Goal: Information Seeking & Learning: Learn about a topic

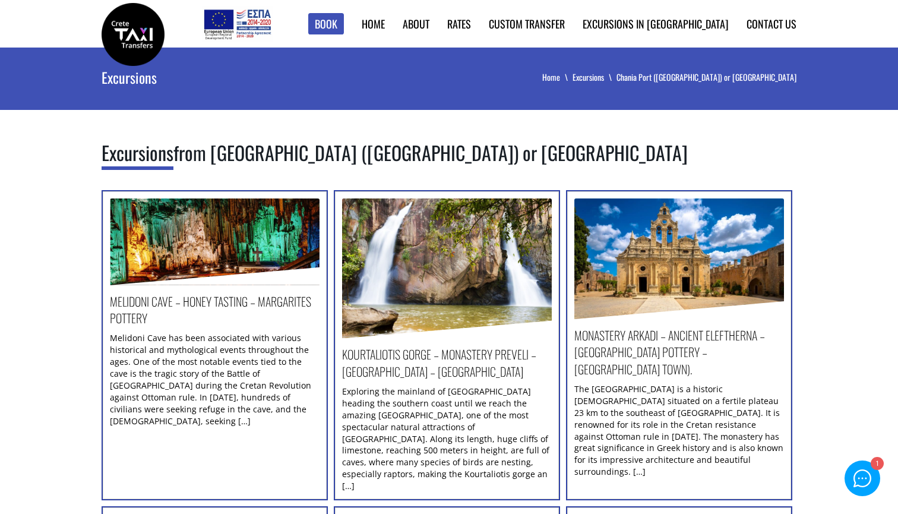
drag, startPoint x: 0, startPoint y: 0, endPoint x: 387, endPoint y: 342, distance: 516.7
click at [387, 342] on div "Kourtaliotis Gorge – Monastery Preveli – Kalypso – Myrthios village Exploring t…" at bounding box center [447, 416] width 210 height 151
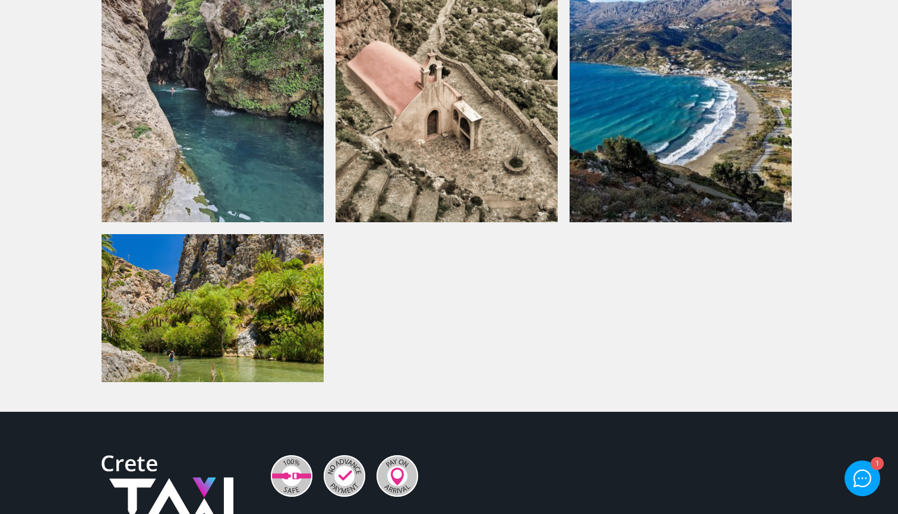
scroll to position [1684, 0]
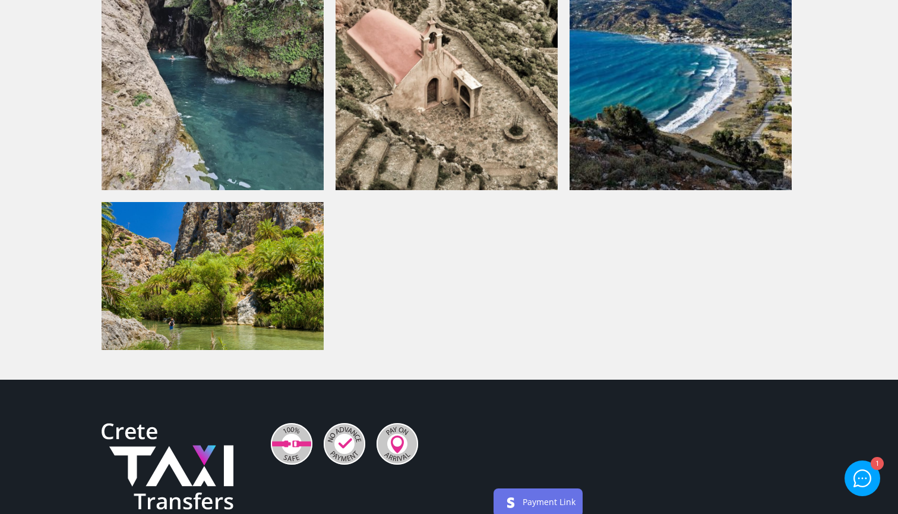
click at [198, 305] on link "+" at bounding box center [213, 276] width 222 height 148
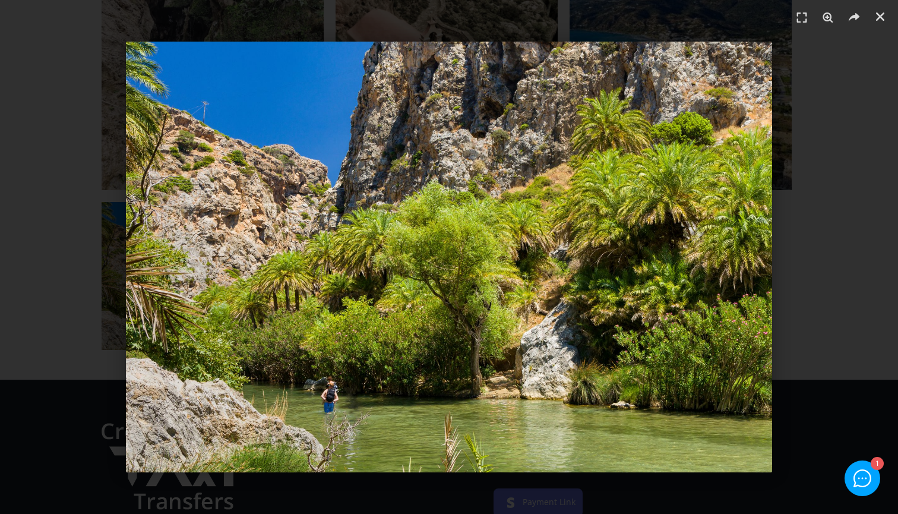
click at [73, 212] on div "1 / 1" at bounding box center [449, 257] width 815 height 431
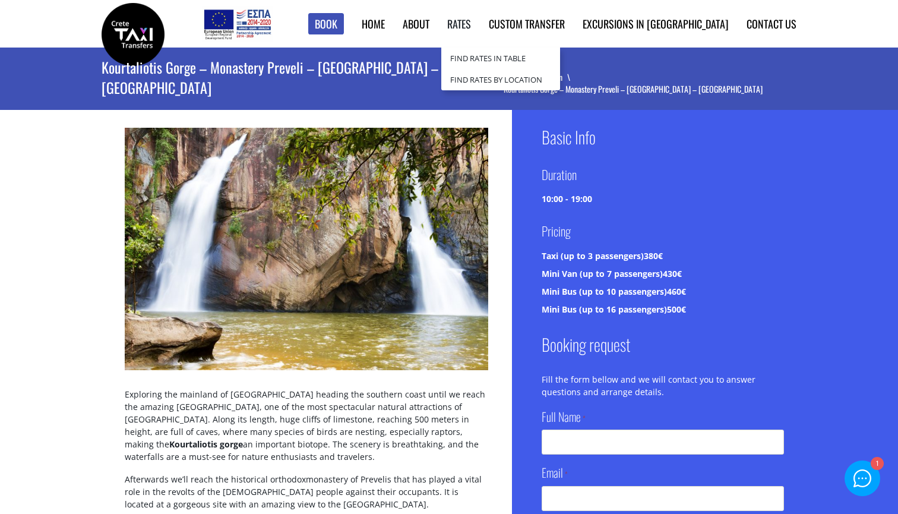
scroll to position [0, 0]
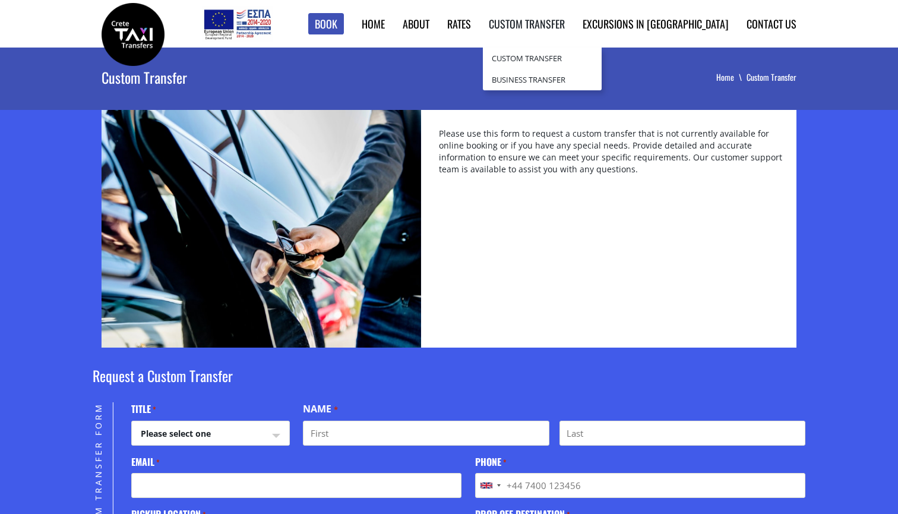
click at [561, 23] on link "Custom Transfer" at bounding box center [527, 23] width 76 height 15
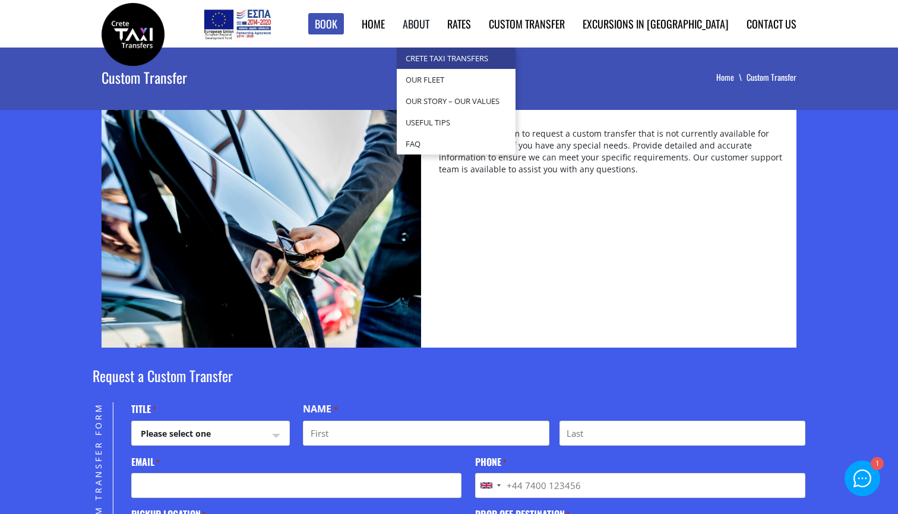
click at [482, 61] on link "Crete Taxi Transfers" at bounding box center [456, 58] width 119 height 21
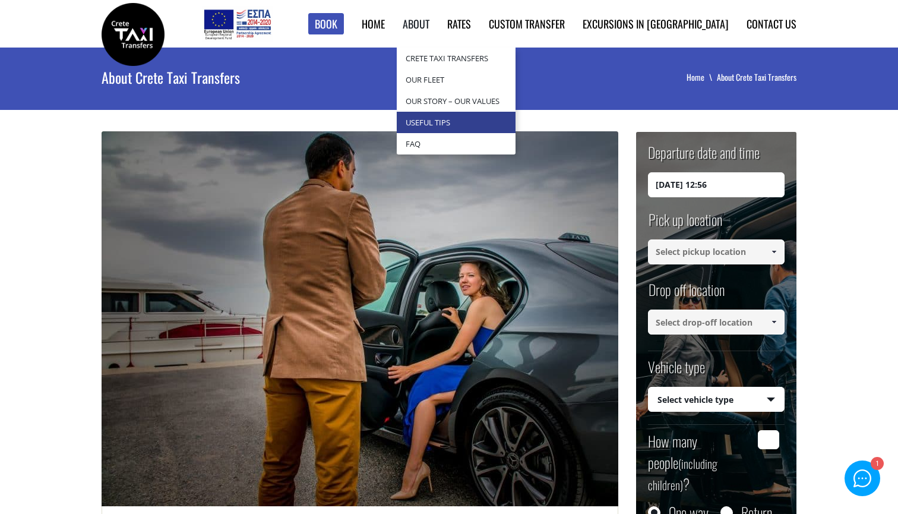
click at [479, 119] on link "Useful Tips" at bounding box center [456, 122] width 119 height 21
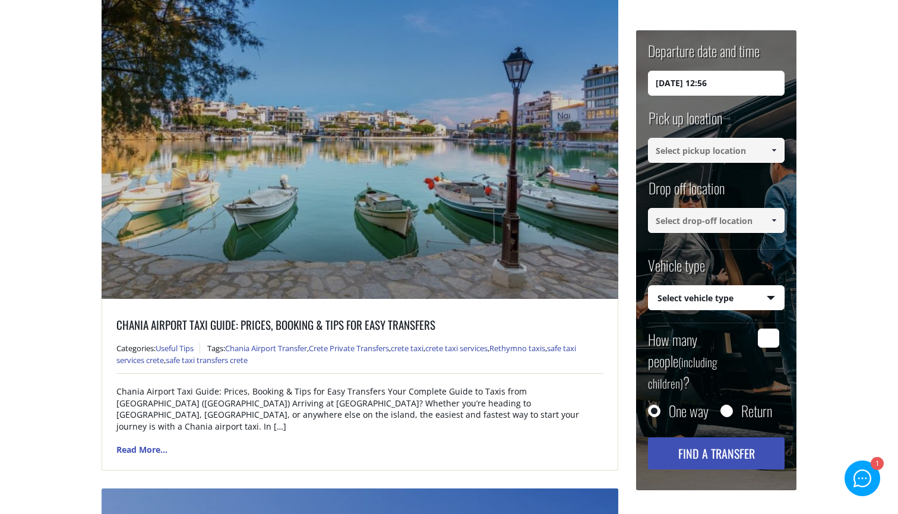
scroll to position [3534, 0]
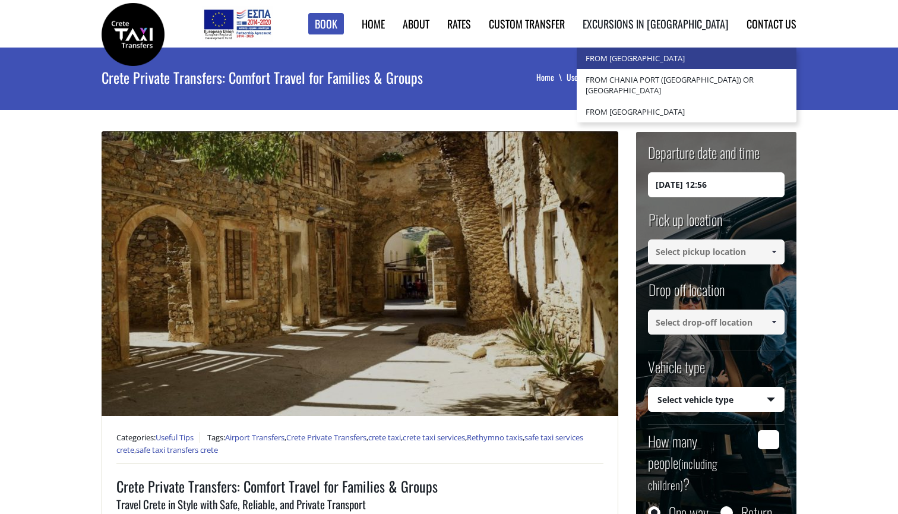
click at [685, 50] on link "from [GEOGRAPHIC_DATA]" at bounding box center [687, 58] width 220 height 21
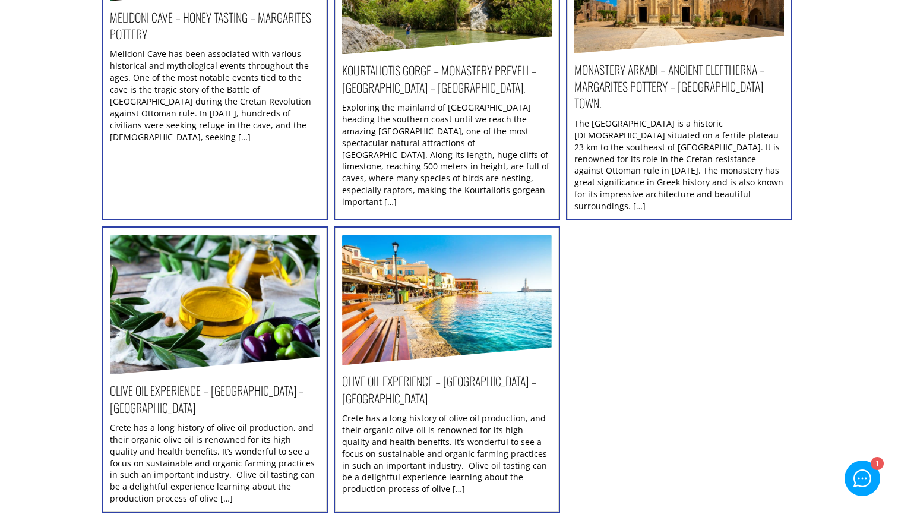
scroll to position [284, 0]
click at [483, 81] on h2 "Kourtaliotis Gorge – Monastery Preveli – [GEOGRAPHIC_DATA] – [GEOGRAPHIC_DATA]." at bounding box center [447, 81] width 210 height 40
